Goal: Task Accomplishment & Management: Complete application form

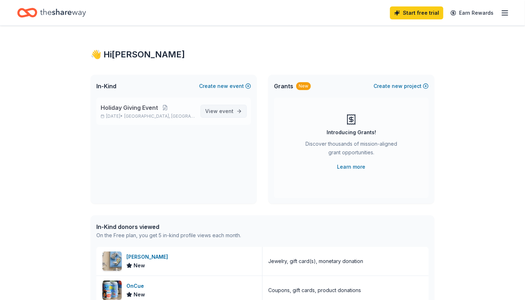
click at [226, 109] on span "event" at bounding box center [226, 111] width 14 height 6
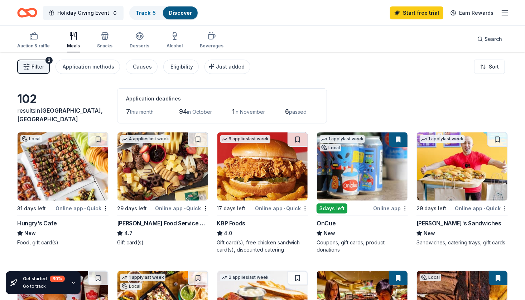
click at [146, 113] on span "this month" at bounding box center [142, 112] width 24 height 6
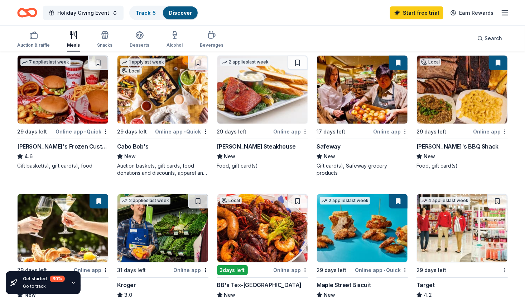
scroll to position [287, 0]
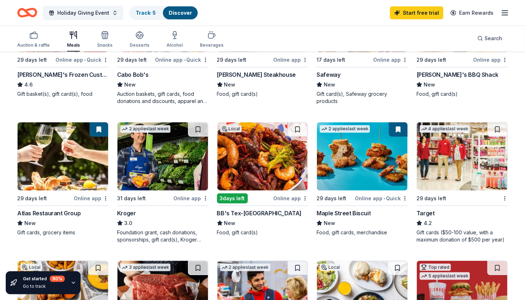
click at [251, 190] on img at bounding box center [263, 156] width 91 height 68
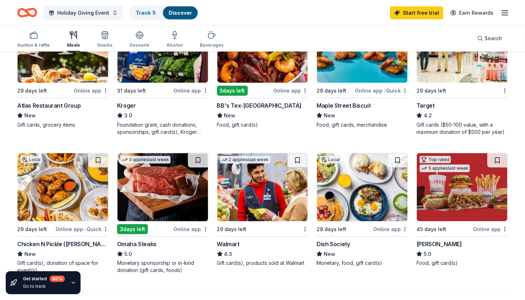
scroll to position [502, 0]
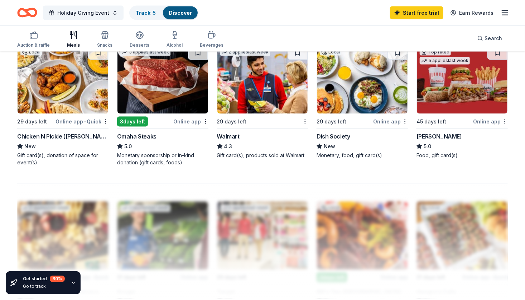
click at [194, 119] on div "Online app" at bounding box center [191, 121] width 35 height 9
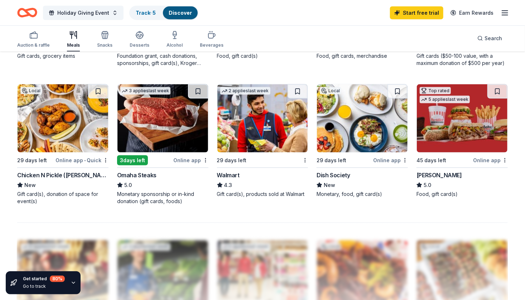
scroll to position [466, 0]
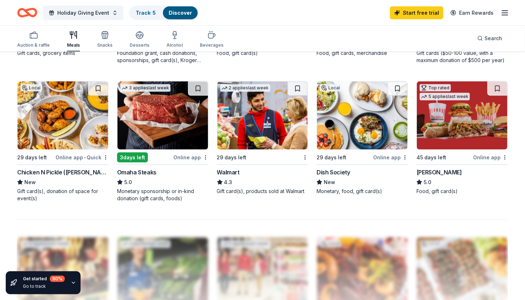
click at [238, 157] on div "29 days left" at bounding box center [232, 157] width 30 height 9
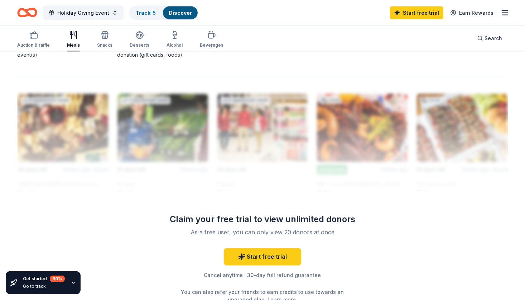
scroll to position [538, 0]
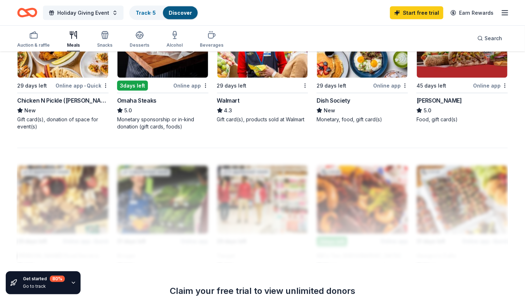
click at [218, 197] on div at bounding box center [262, 205] width 491 height 115
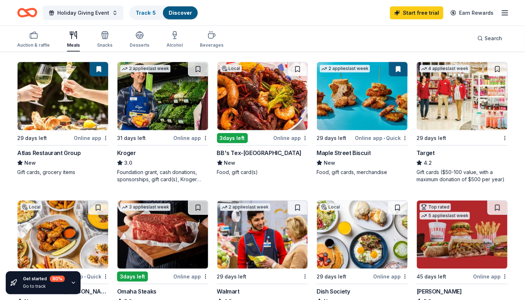
scroll to position [430, 0]
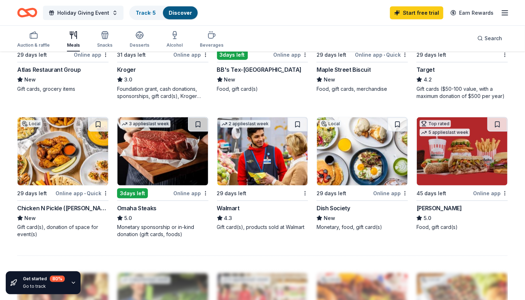
click at [134, 195] on div "3 days left" at bounding box center [132, 193] width 31 height 10
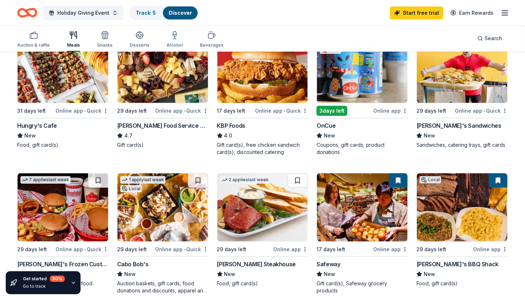
scroll to position [0, 0]
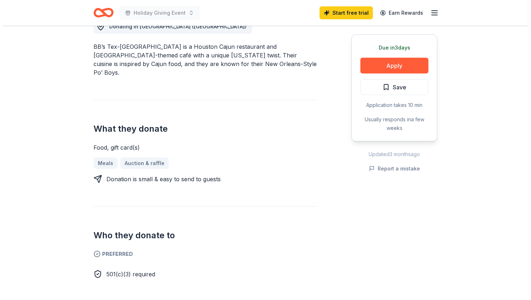
scroll to position [215, 0]
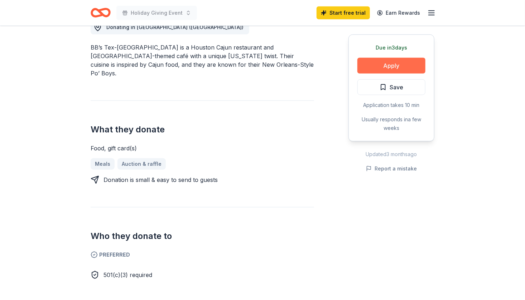
click at [384, 62] on button "Apply" at bounding box center [392, 66] width 68 height 16
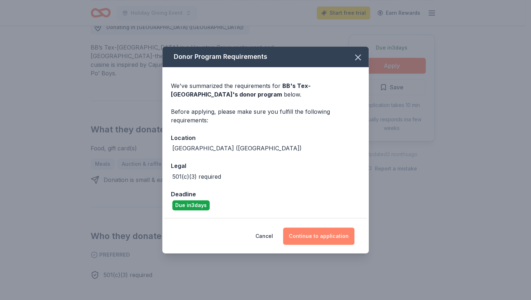
click at [325, 235] on button "Continue to application" at bounding box center [318, 235] width 71 height 17
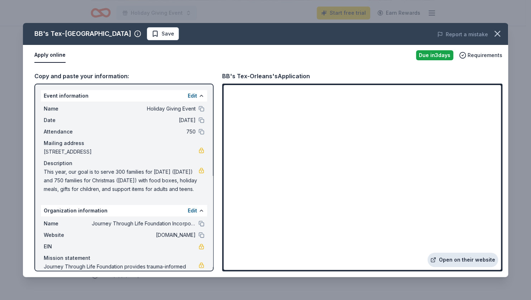
click at [452, 257] on link "Open on their website" at bounding box center [463, 259] width 71 height 14
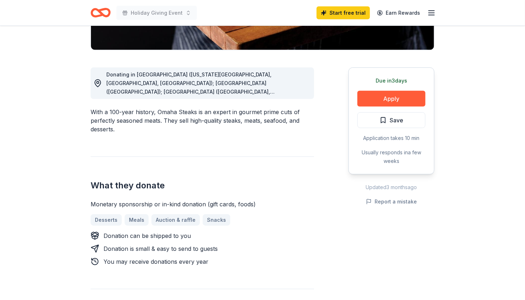
scroll to position [179, 0]
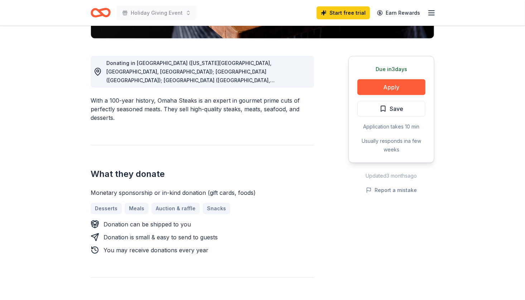
click at [275, 80] on span "Donating in [GEOGRAPHIC_DATA] ([US_STATE][GEOGRAPHIC_DATA], [GEOGRAPHIC_DATA], …" at bounding box center [190, 140] width 168 height 161
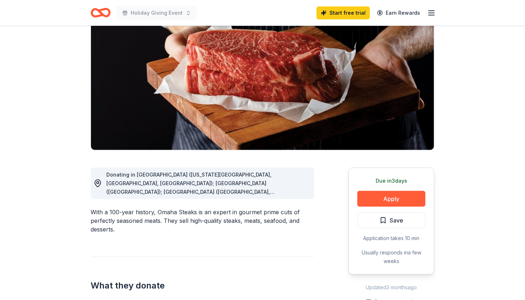
scroll to position [0, 0]
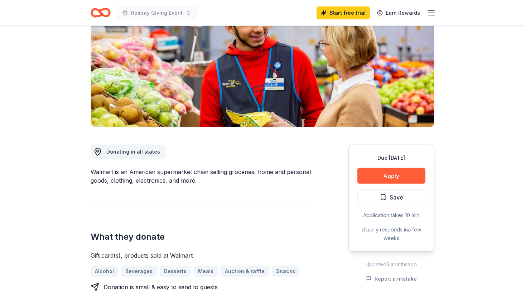
scroll to position [108, 0]
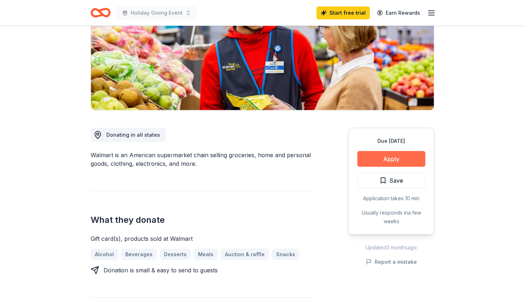
click at [397, 156] on button "Apply" at bounding box center [392, 159] width 68 height 16
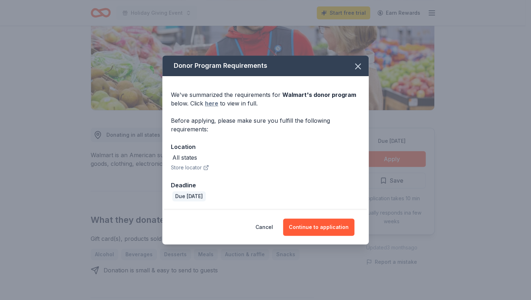
click at [210, 104] on link "here" at bounding box center [211, 103] width 13 height 9
click at [302, 232] on button "Continue to application" at bounding box center [318, 226] width 71 height 17
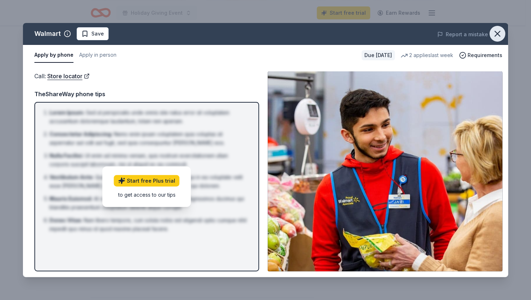
click at [496, 33] on icon "button" at bounding box center [497, 33] width 5 height 5
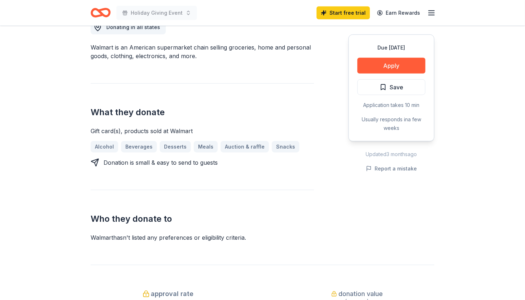
scroll to position [72, 0]
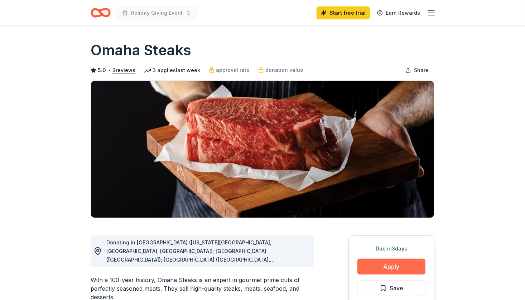
click at [368, 262] on button "Apply" at bounding box center [392, 266] width 68 height 16
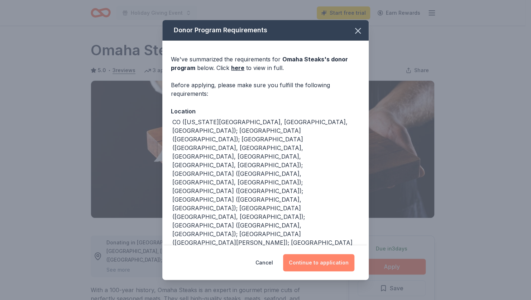
click at [321, 261] on button "Continue to application" at bounding box center [318, 262] width 71 height 17
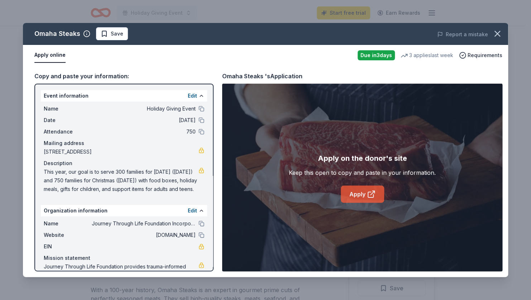
click at [359, 191] on link "Apply" at bounding box center [362, 193] width 43 height 17
